Goal: Information Seeking & Learning: Learn about a topic

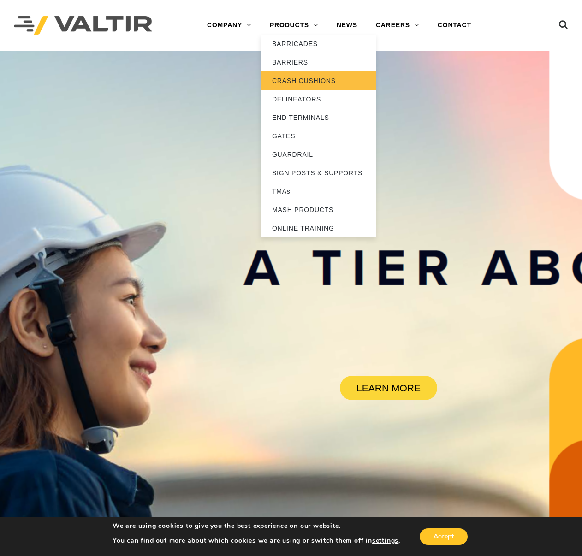
click at [311, 87] on link "CRASH CUSHIONS" at bounding box center [318, 81] width 115 height 18
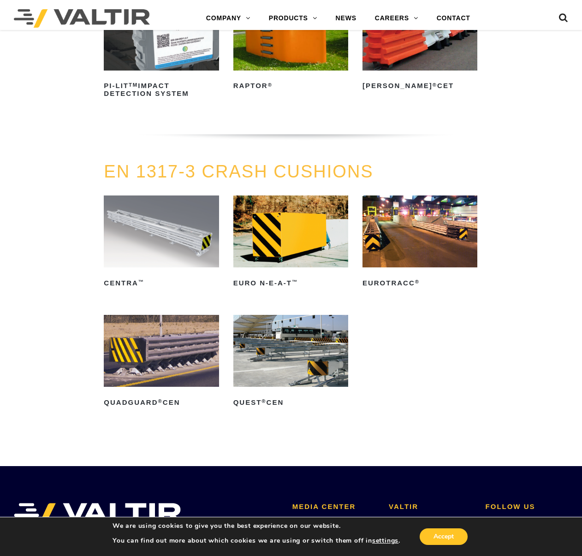
scroll to position [2261, 0]
